Goal: Communication & Community: Answer question/provide support

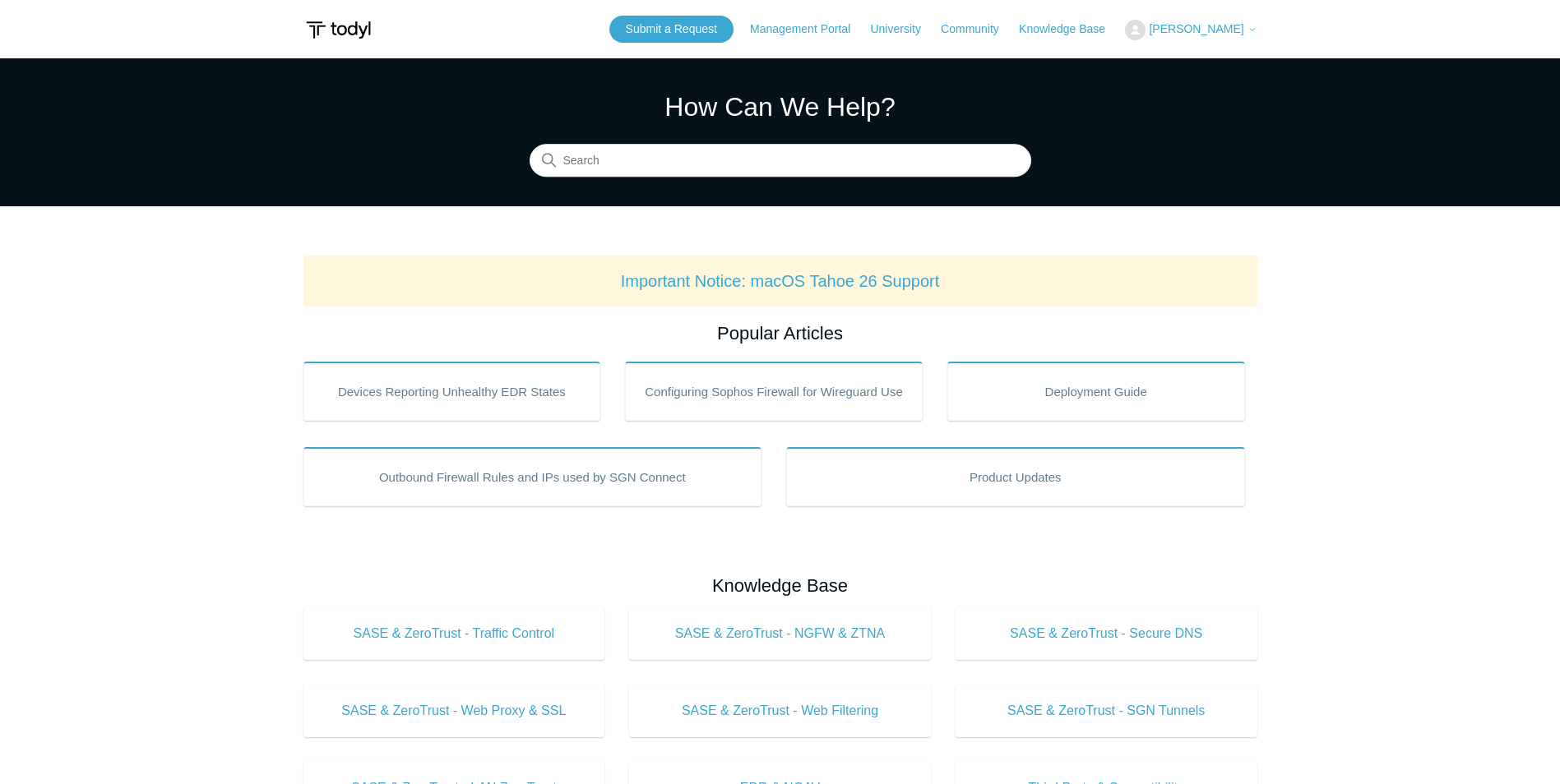
click at [1255, 32] on icon at bounding box center [1252, 29] width 10 height 10
click at [1242, 68] on link "My Support Requests" at bounding box center [1205, 64] width 160 height 28
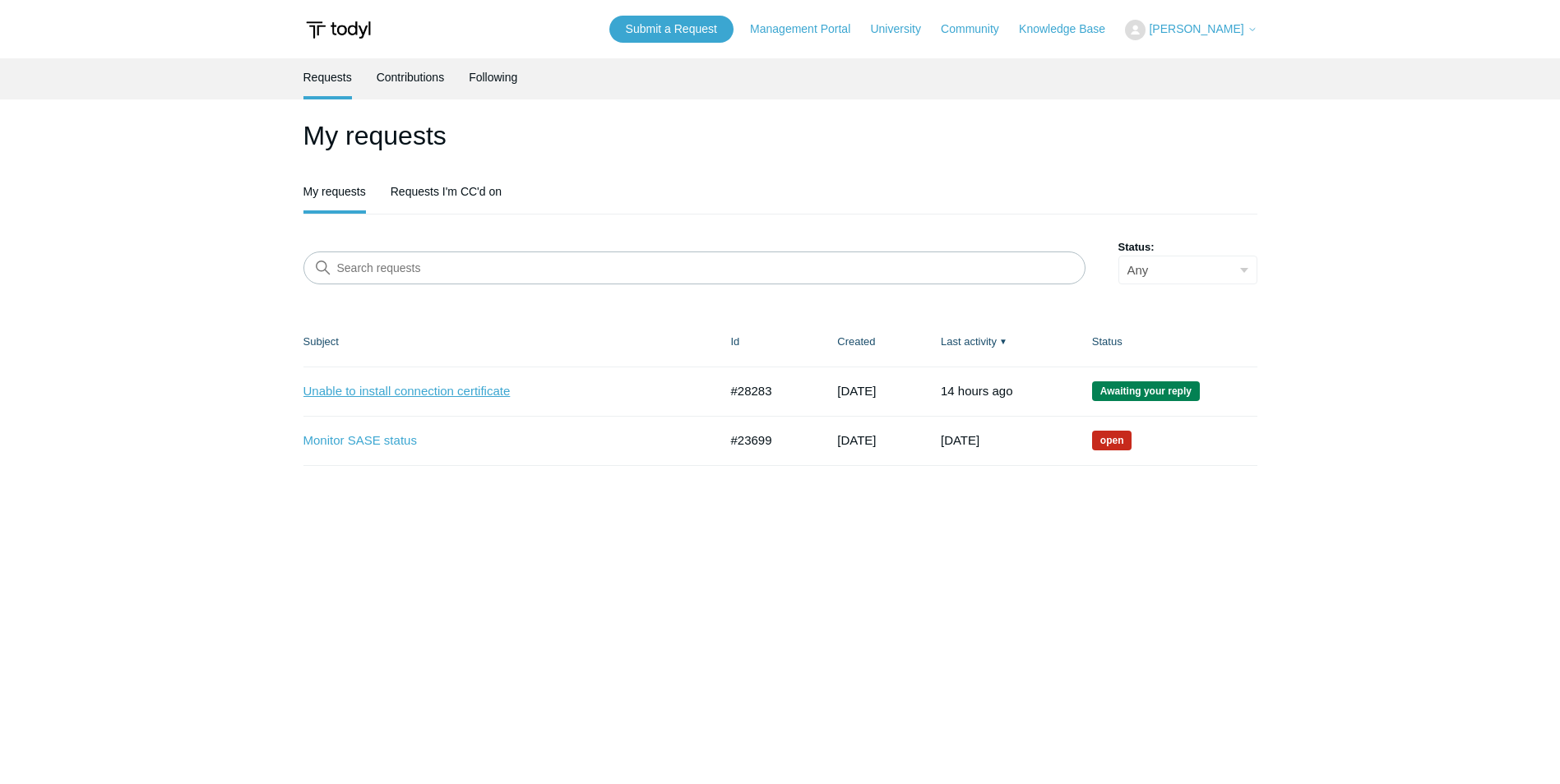
click at [398, 395] on link "Unable to install connection certificate" at bounding box center [498, 391] width 390 height 19
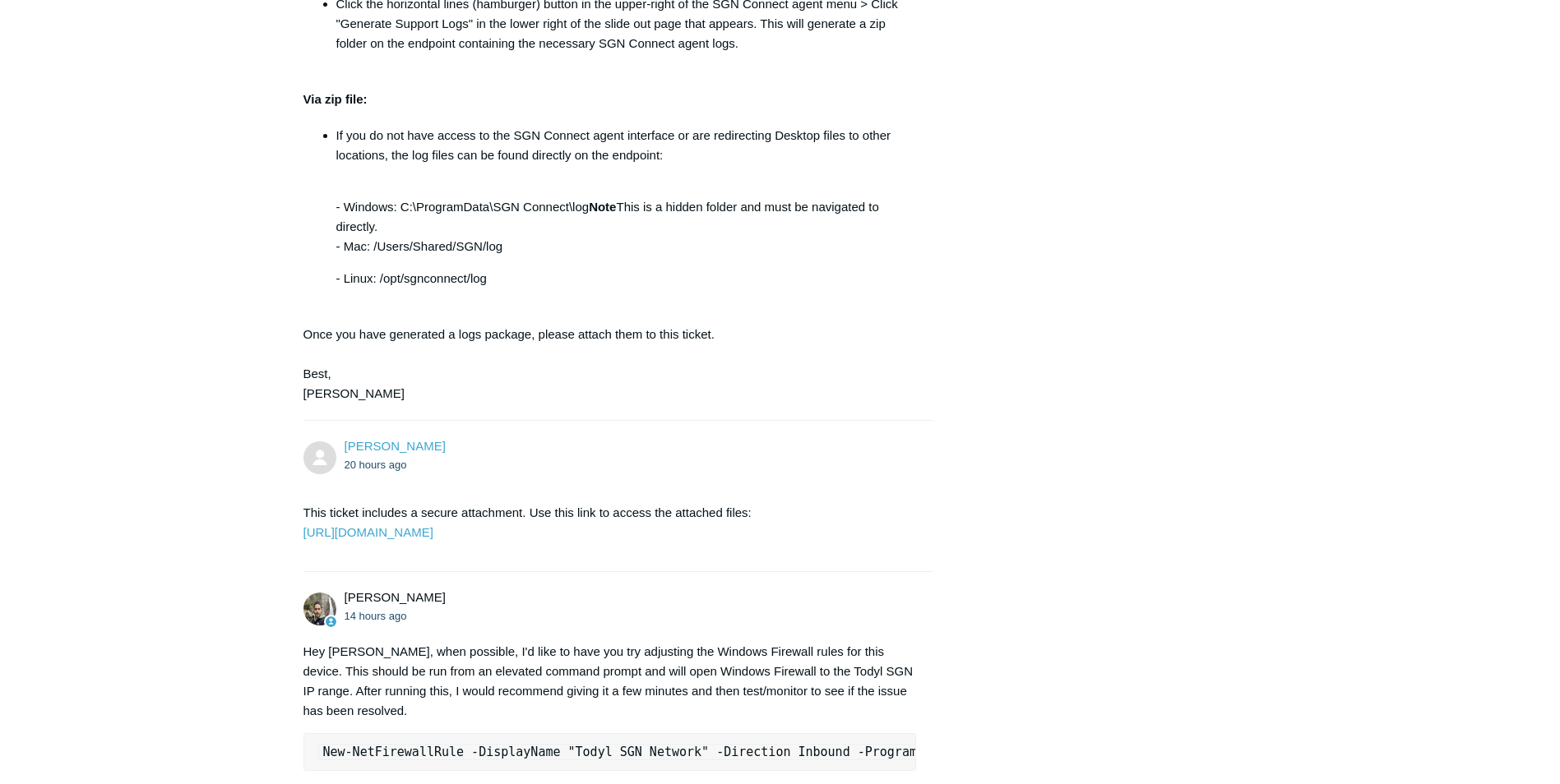
scroll to position [1596, 0]
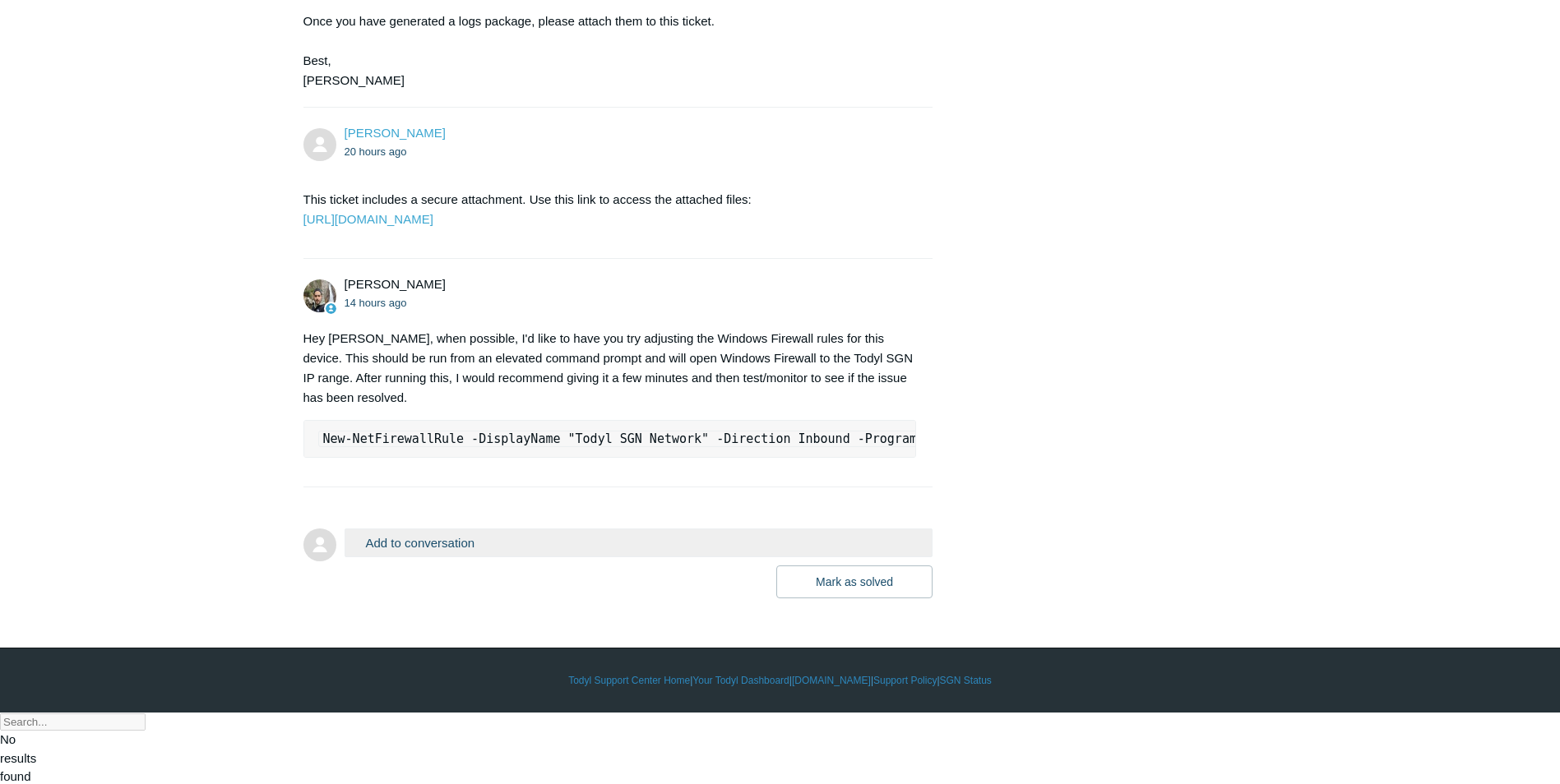
click at [521, 557] on button "Add to conversation" at bounding box center [639, 542] width 589 height 28
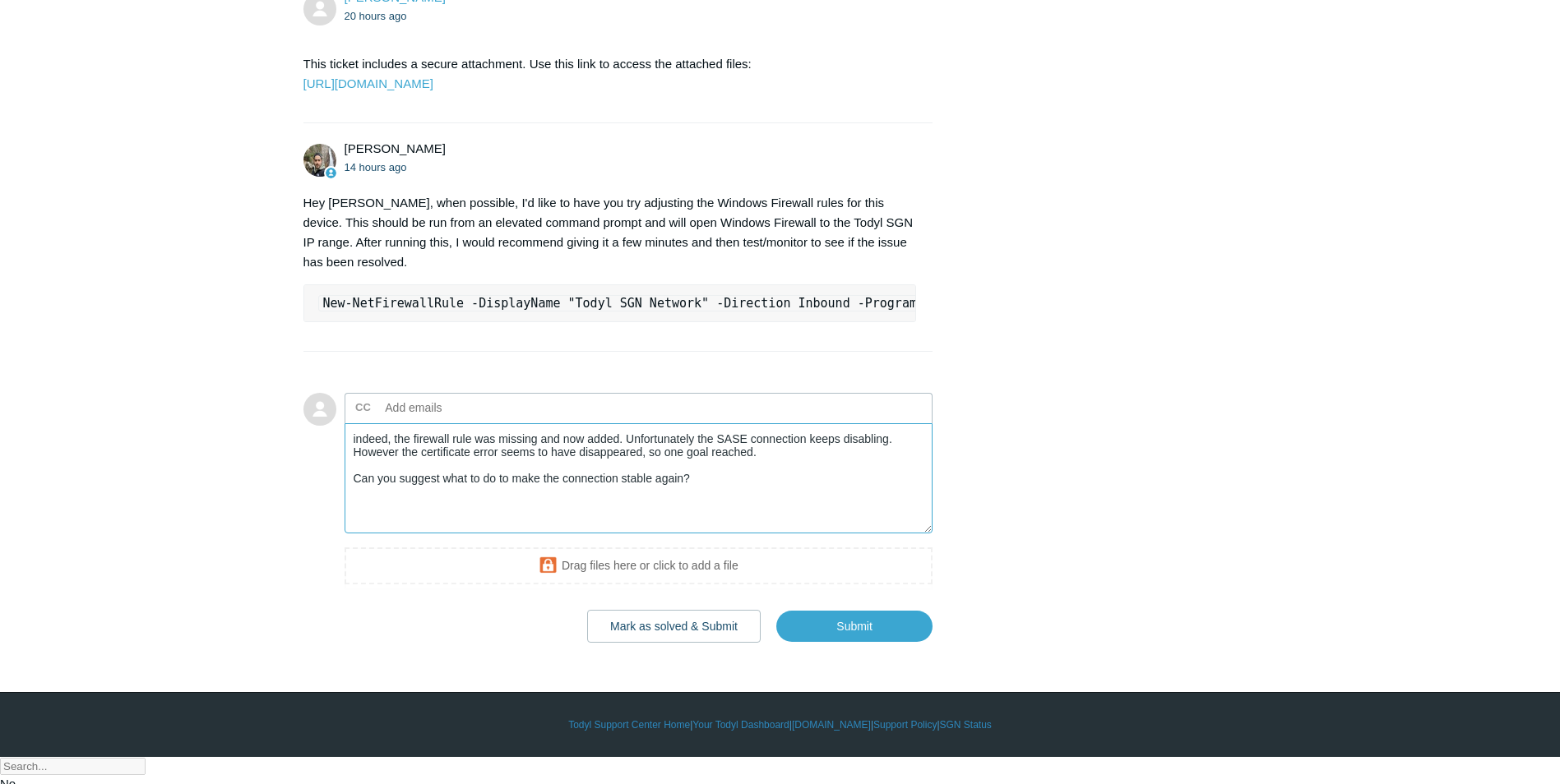
scroll to position [1760, 0]
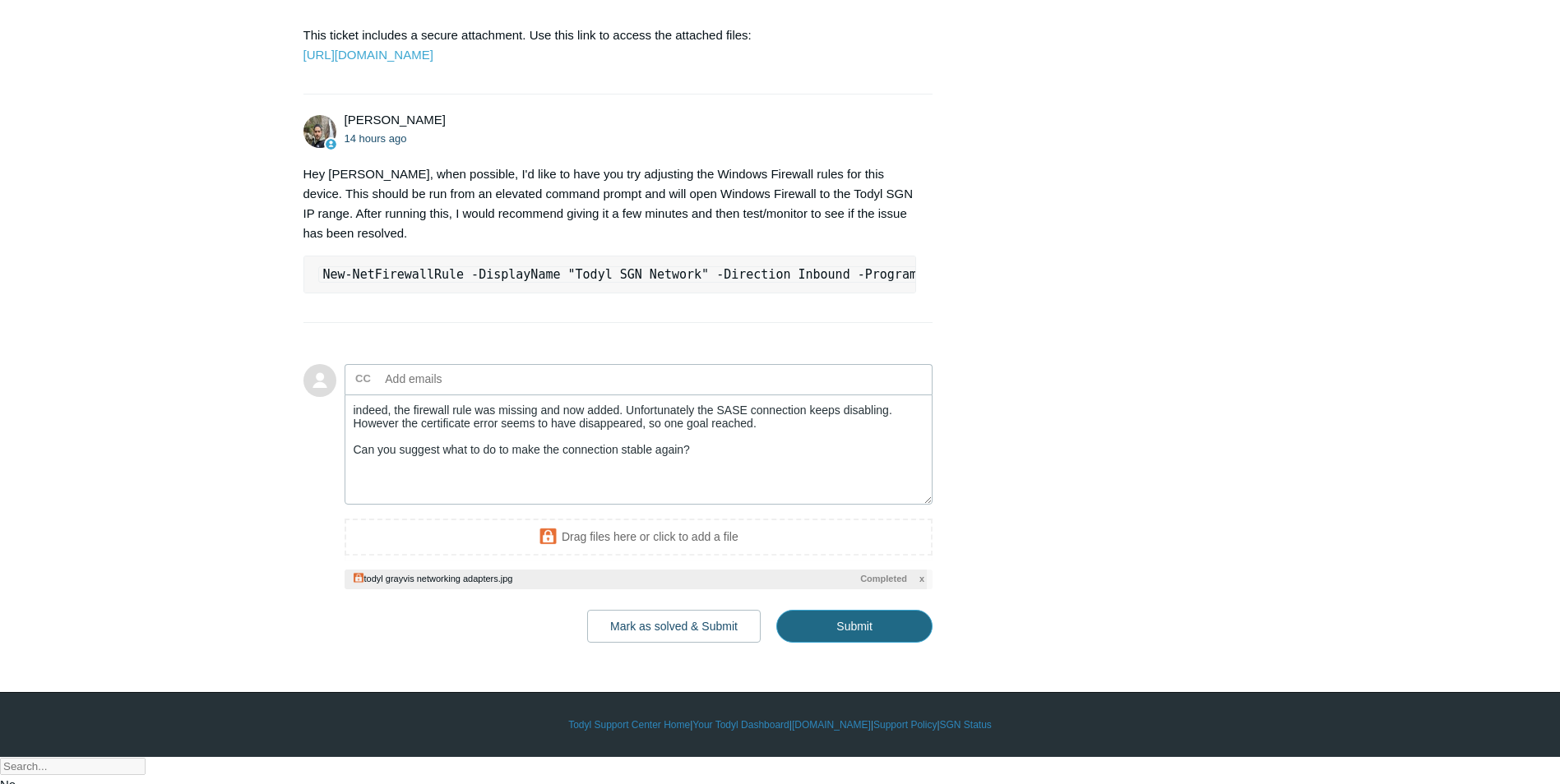
click at [862, 643] on input "Submit" at bounding box center [854, 626] width 156 height 32
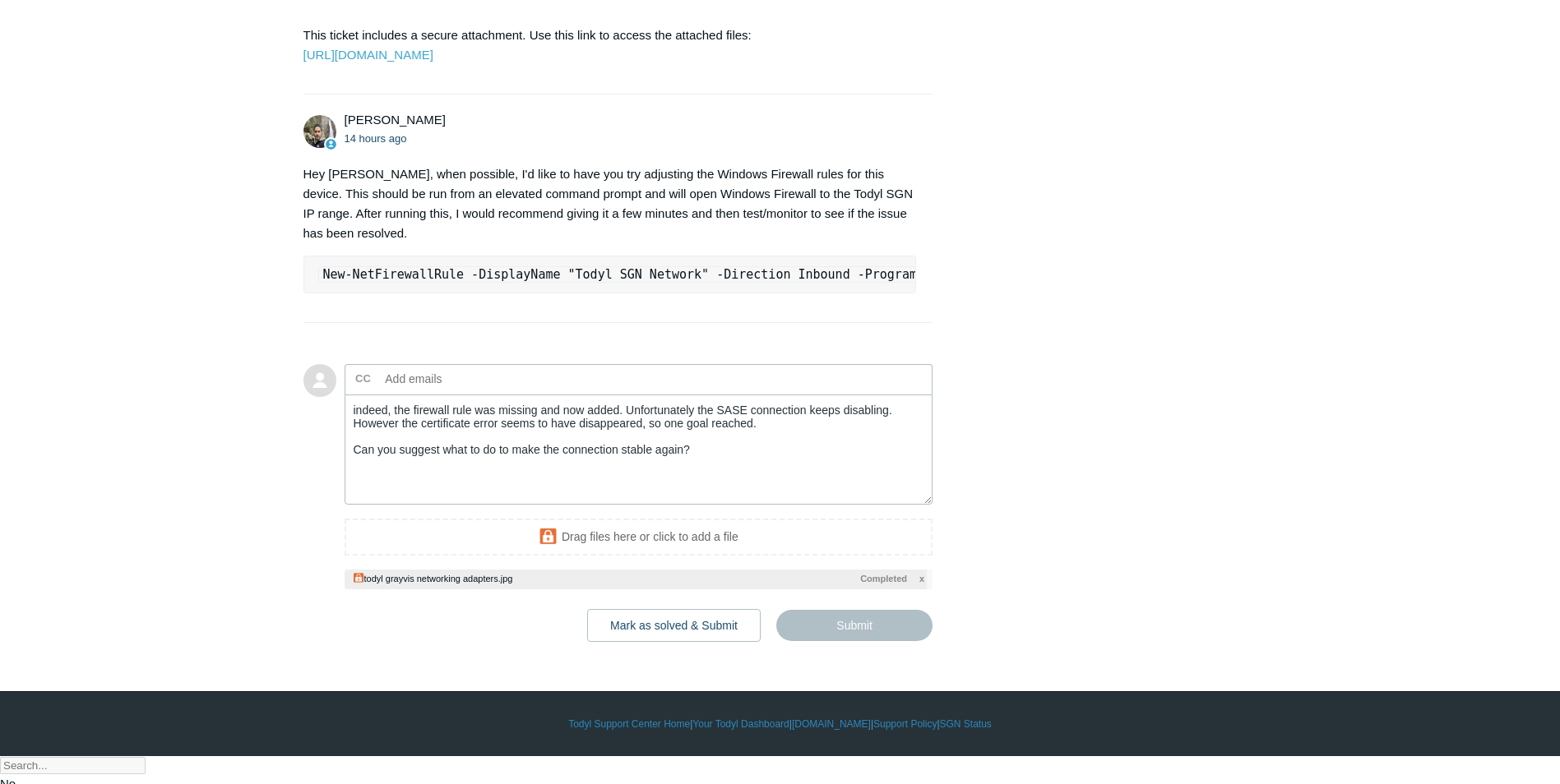
type textarea "indeed, the firewall rule was missing and now added. Unfortunately the SASE con…"
type input "[EMAIL_ADDRESS][DOMAIN_NAME]"
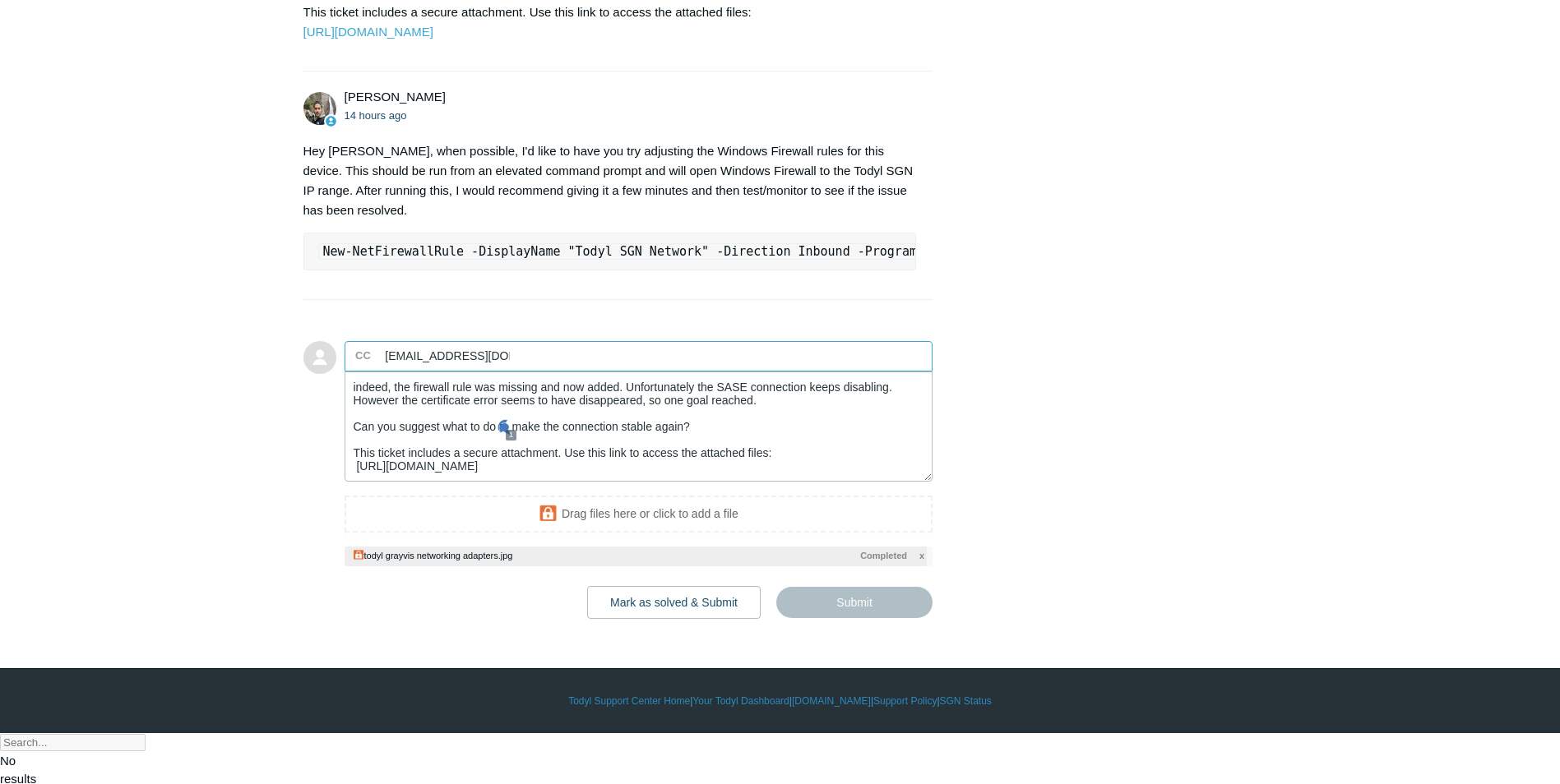
scroll to position [1803, 0]
